Goal: Download file/media

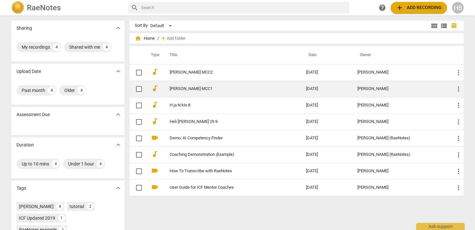
click at [203, 88] on link "[PERSON_NAME] MCC1" at bounding box center [226, 89] width 113 height 5
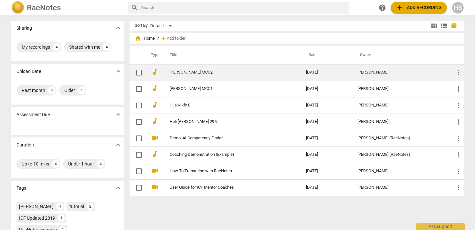
click at [182, 71] on link "[PERSON_NAME] MCC2" at bounding box center [226, 72] width 113 height 5
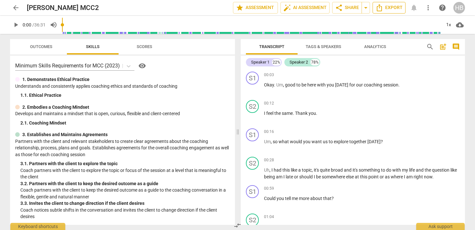
click at [388, 6] on span "Export" at bounding box center [388, 8] width 27 height 8
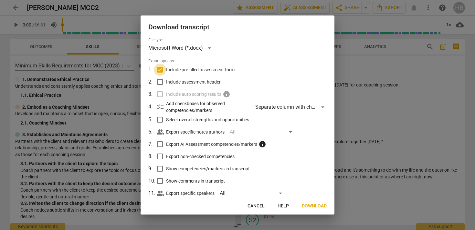
click at [161, 69] on input "Include pre-filled assessment form" at bounding box center [160, 70] width 12 height 12
checkbox input "false"
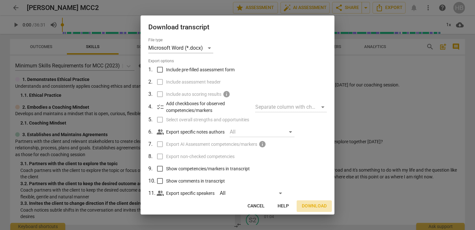
click at [310, 208] on span "Download" at bounding box center [314, 206] width 25 height 6
